Goal: Register for event/course

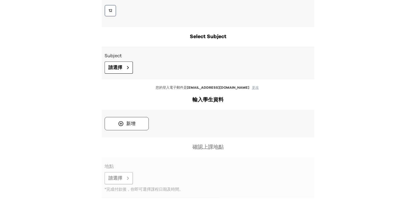
scroll to position [101, 0]
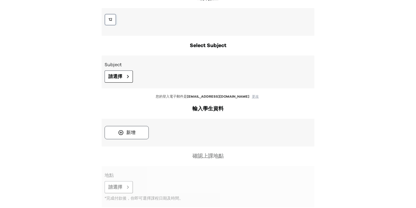
click at [110, 21] on button "12" at bounding box center [111, 20] width 12 height 12
click at [127, 81] on button "請選擇" at bounding box center [119, 76] width 28 height 12
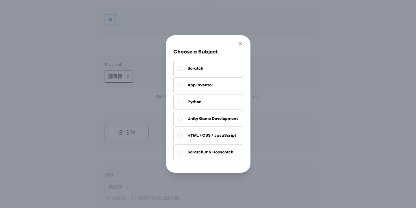
click at [241, 43] on icon "button" at bounding box center [240, 43] width 3 height 3
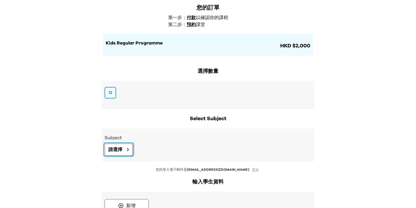
scroll to position [136, 0]
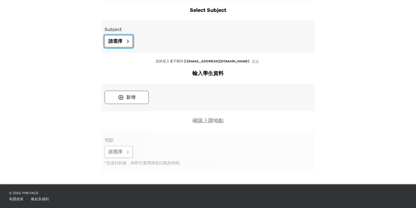
click at [117, 37] on button "請選擇" at bounding box center [119, 41] width 28 height 12
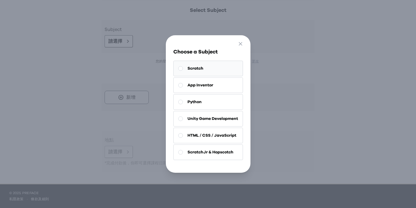
click at [200, 73] on button "Scratch" at bounding box center [208, 69] width 70 height 16
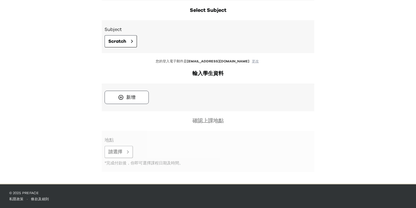
click at [118, 50] on div "Subject Scratch" at bounding box center [208, 36] width 213 height 33
click at [118, 47] on button "Scratch" at bounding box center [121, 41] width 32 height 12
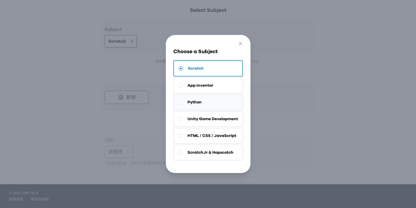
click at [198, 107] on button "Python" at bounding box center [208, 102] width 70 height 16
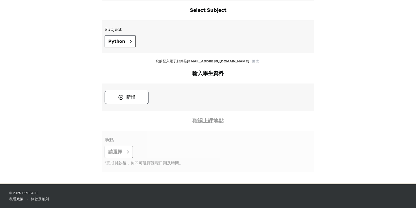
click at [148, 103] on div "新增" at bounding box center [133, 97] width 56 height 13
click at [140, 100] on button "新增" at bounding box center [127, 97] width 44 height 13
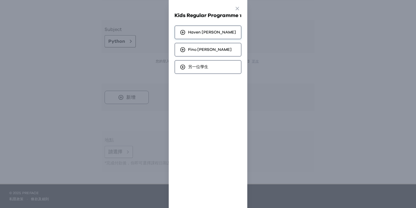
click at [207, 28] on div "Haven Liang" at bounding box center [207, 32] width 67 height 14
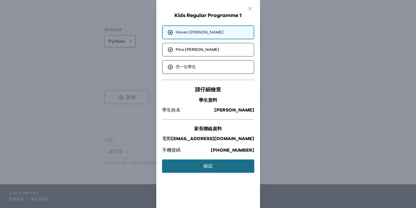
click at [207, 171] on button "確認" at bounding box center [208, 165] width 92 height 13
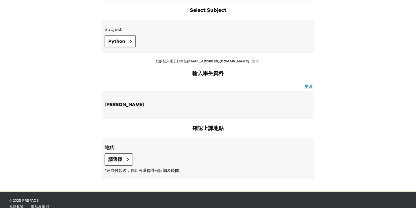
scroll to position [143, 0]
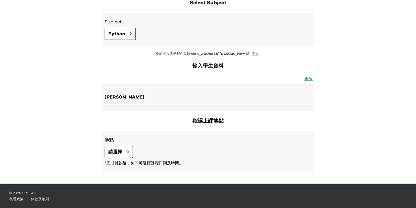
click at [123, 142] on h3 "地點" at bounding box center [208, 140] width 207 height 7
click at [123, 147] on button "請選擇" at bounding box center [119, 152] width 28 height 12
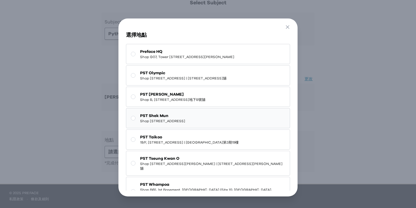
click at [172, 123] on span "Shop [STREET_ADDRESS]" at bounding box center [162, 121] width 45 height 5
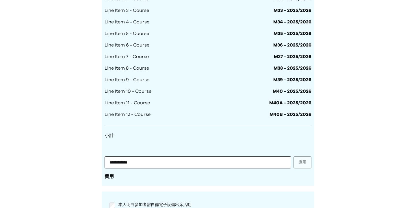
scroll to position [422, 0]
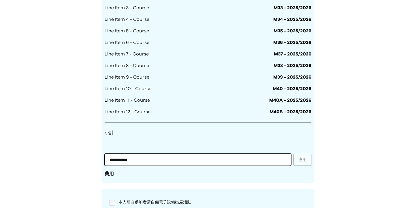
click at [247, 159] on input "**********" at bounding box center [198, 160] width 187 height 12
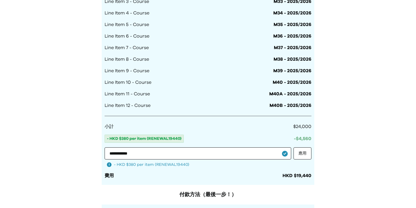
scroll to position [421, 0]
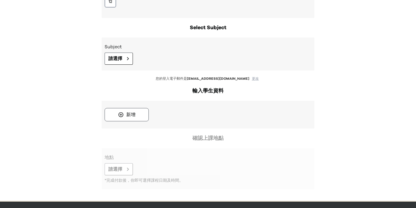
scroll to position [136, 0]
